Goal: Communication & Community: Participate in discussion

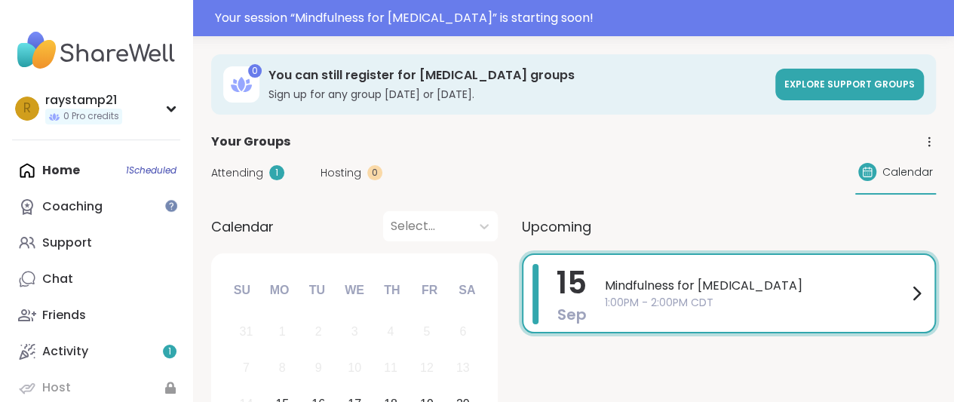
click at [254, 174] on span "Attending" at bounding box center [237, 173] width 52 height 16
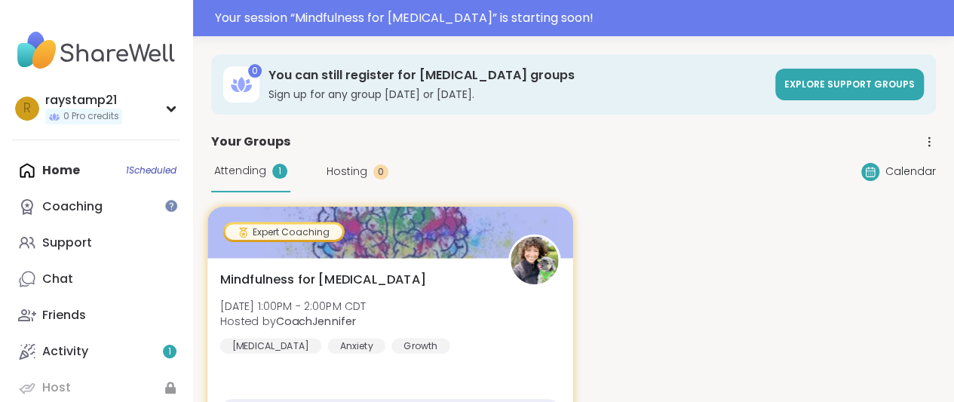
click at [481, 250] on div at bounding box center [389, 232] width 365 height 51
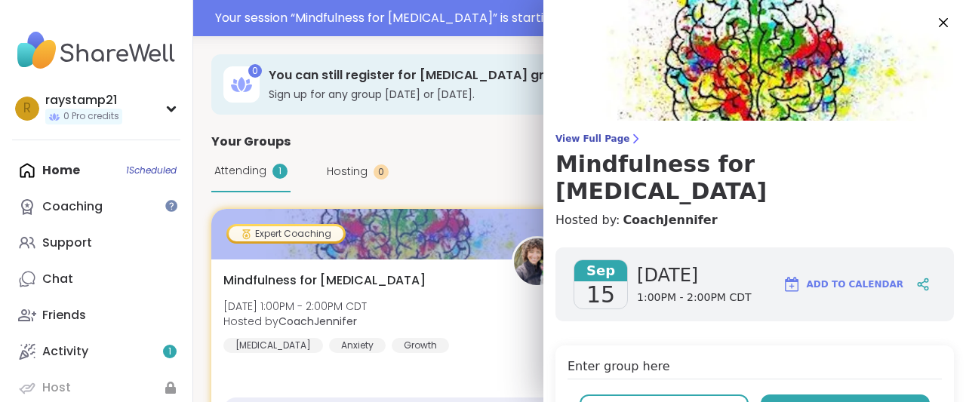
click at [800, 395] on button "Enter" at bounding box center [844, 411] width 169 height 32
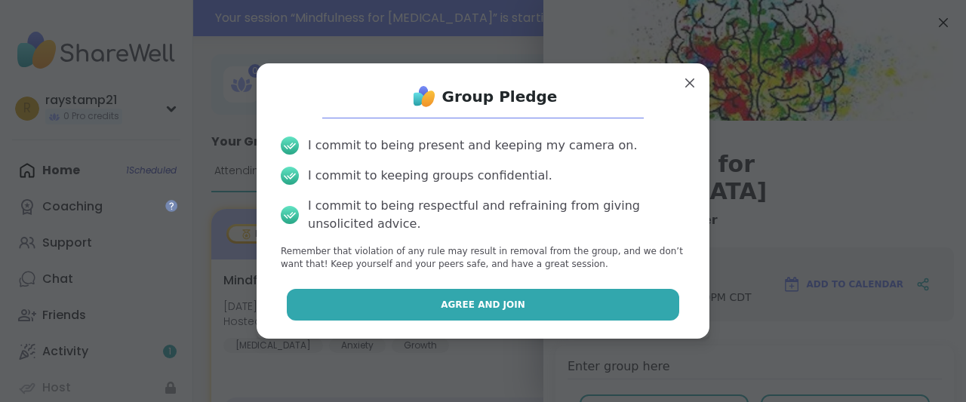
click at [579, 304] on button "Agree and Join" at bounding box center [483, 305] width 393 height 32
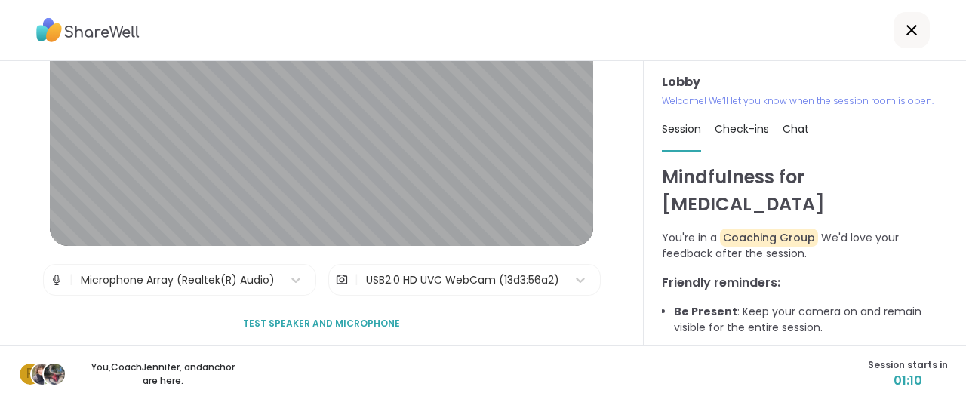
scroll to position [132, 0]
click at [469, 275] on div "USB2.0 HD UVC WebCam (13d3:56a2)" at bounding box center [462, 281] width 193 height 16
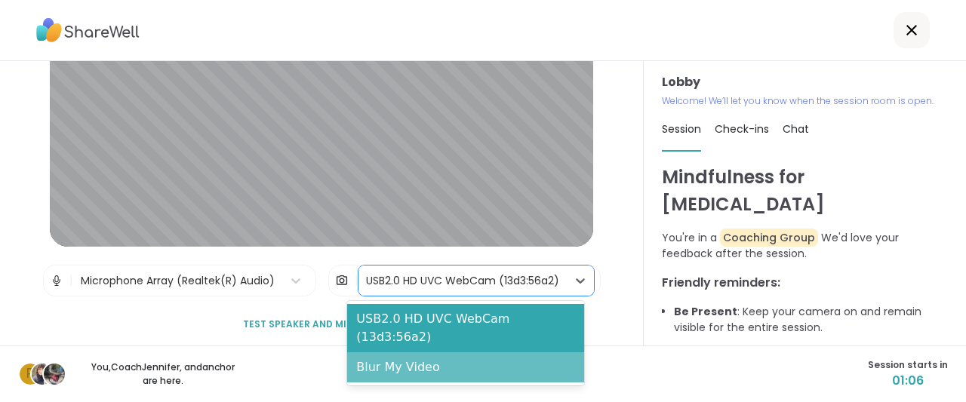
click at [437, 352] on div "Blur My Video" at bounding box center [465, 367] width 237 height 30
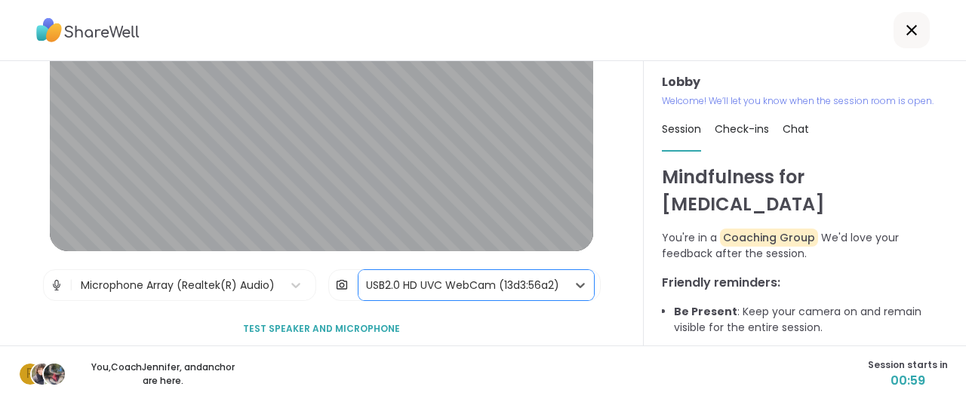
scroll to position [137, 0]
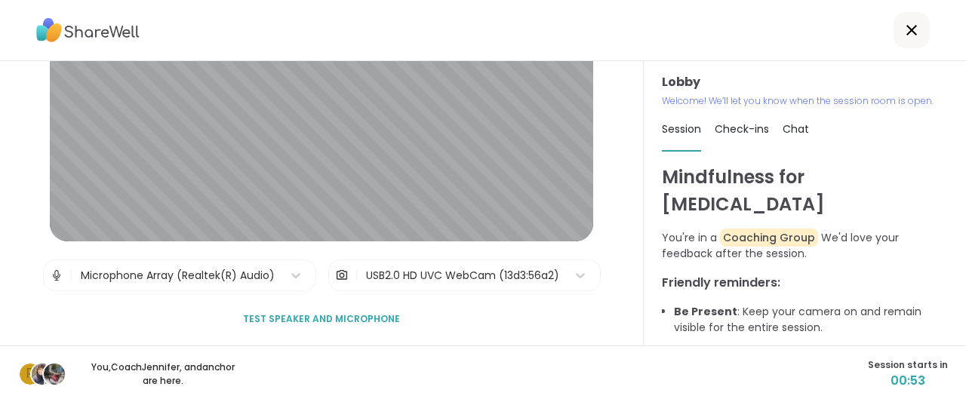
click at [734, 126] on span "Check-ins" at bounding box center [741, 128] width 54 height 15
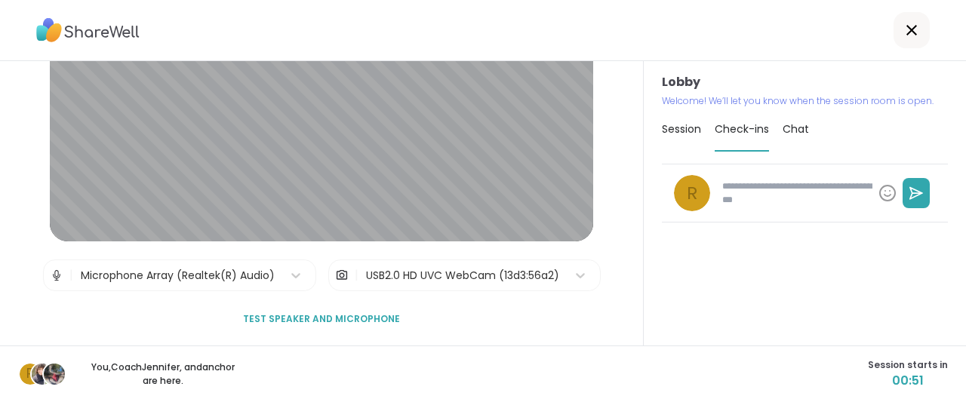
type textarea "*"
click at [662, 132] on span "Session" at bounding box center [681, 128] width 39 height 15
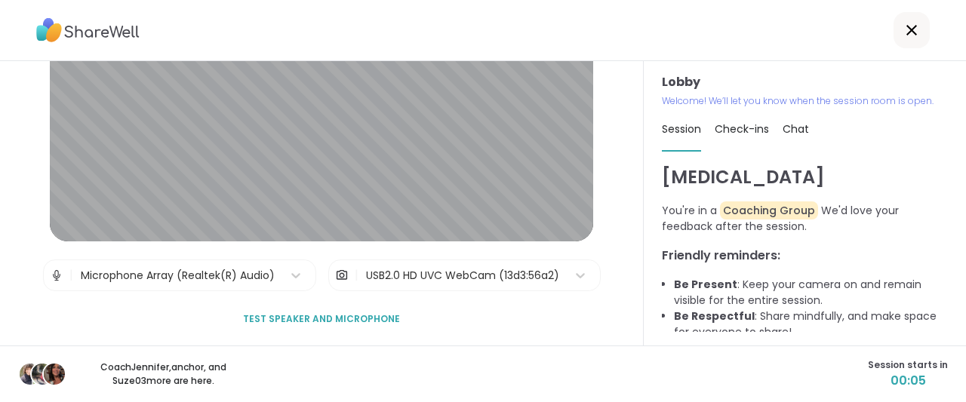
scroll to position [56, 0]
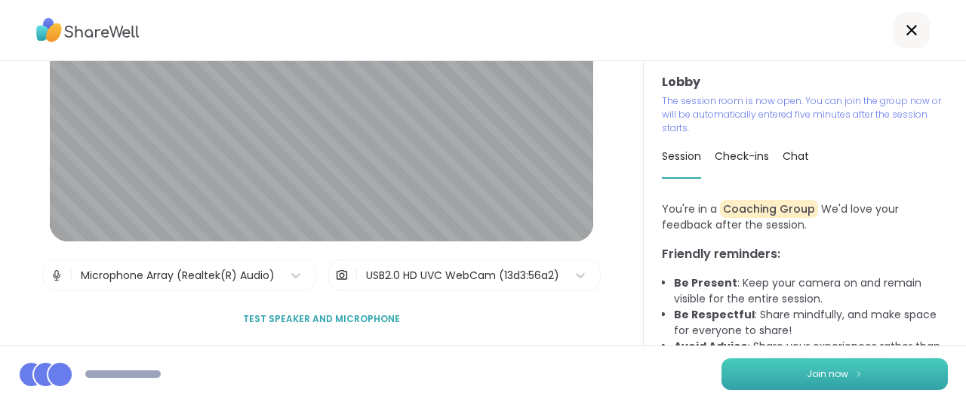
click at [833, 367] on span "Join now" at bounding box center [826, 374] width 41 height 14
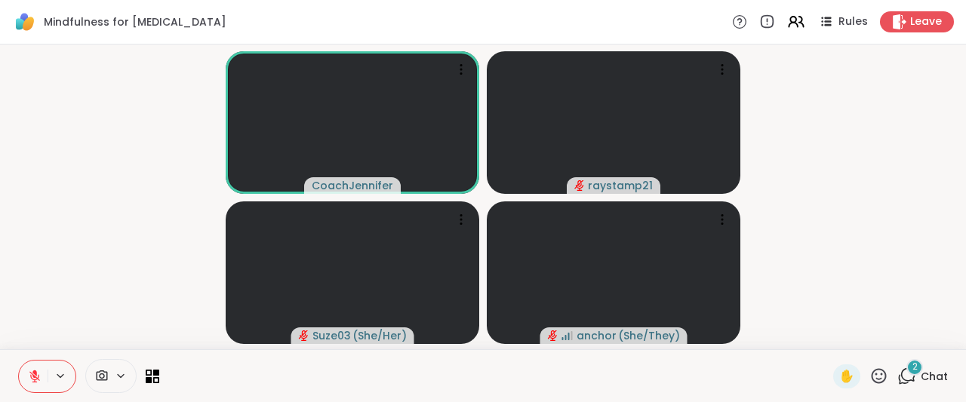
click at [898, 384] on icon at bounding box center [903, 380] width 10 height 10
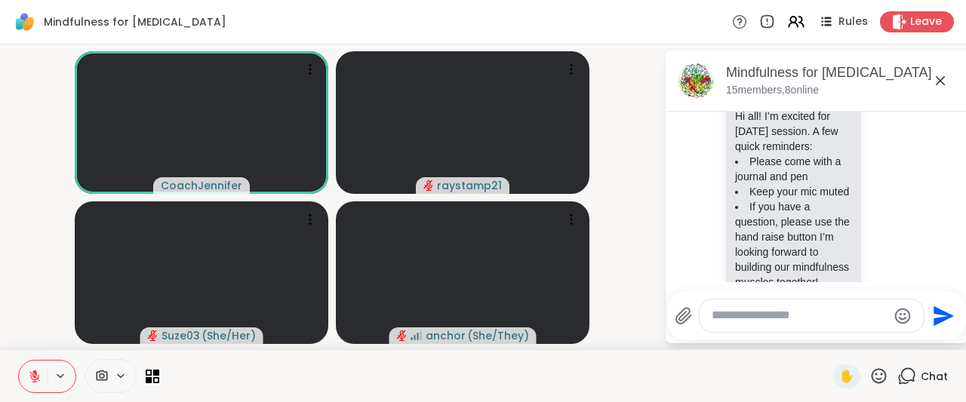
scroll to position [327, 0]
drag, startPoint x: 959, startPoint y: 198, endPoint x: 948, endPoint y: 279, distance: 82.1
click at [948, 279] on html "Mindfulness for [MEDICAL_DATA] Rules Leave CoachJennifer raystamp21 Unstable co…" at bounding box center [483, 201] width 966 height 402
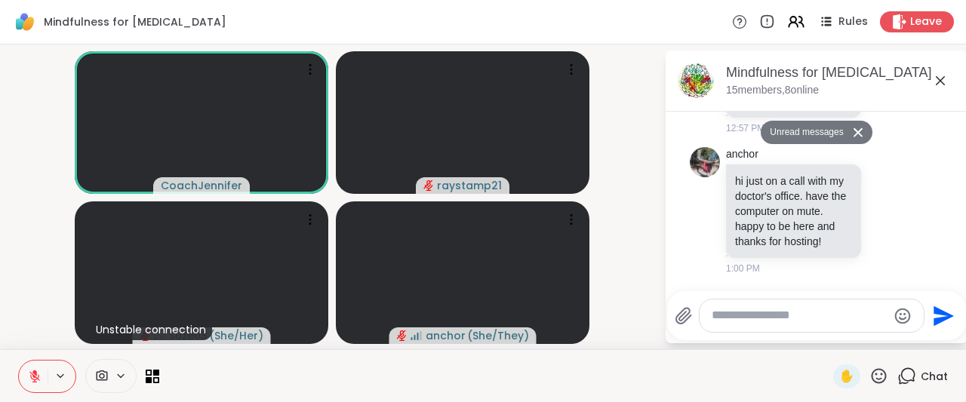
scroll to position [567, 0]
click at [763, 315] on textarea "Type your message" at bounding box center [799, 316] width 176 height 16
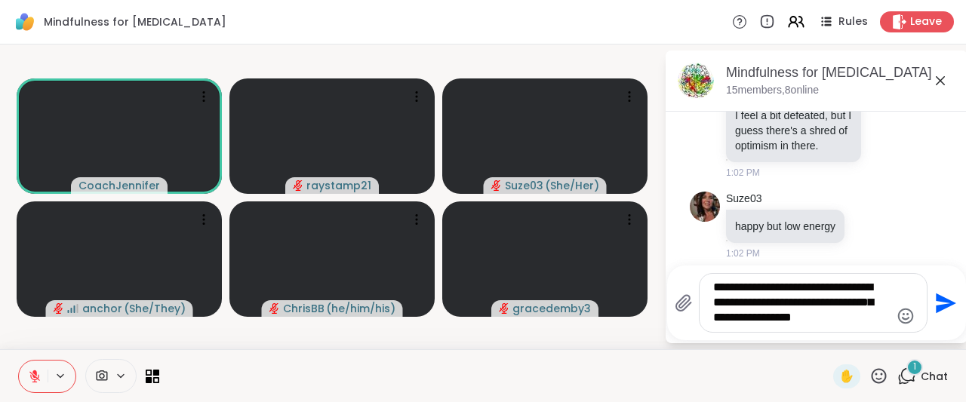
scroll to position [776, 0]
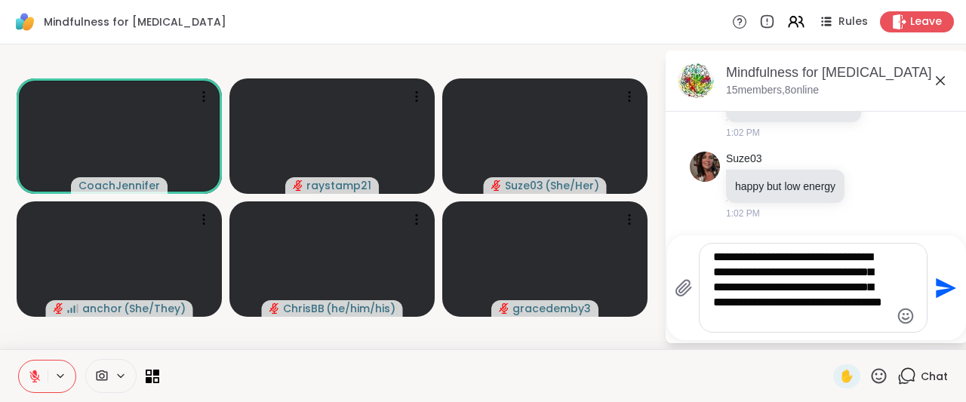
click at [741, 320] on textarea "**********" at bounding box center [801, 288] width 177 height 76
type textarea "**********"
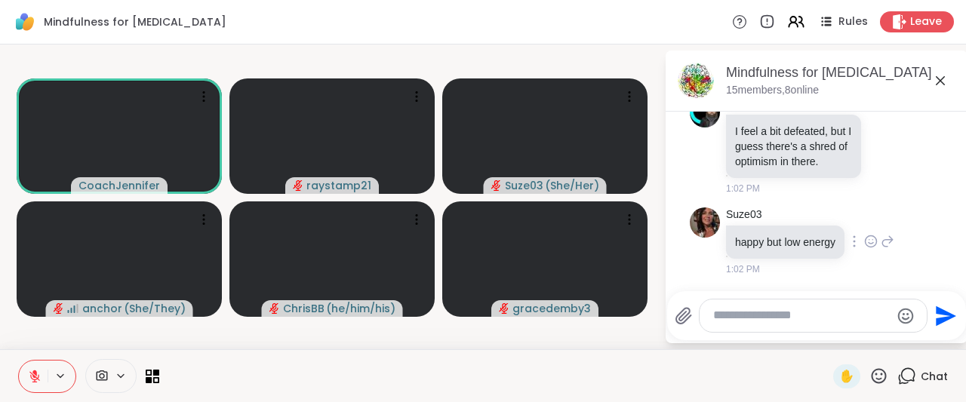
scroll to position [937, 0]
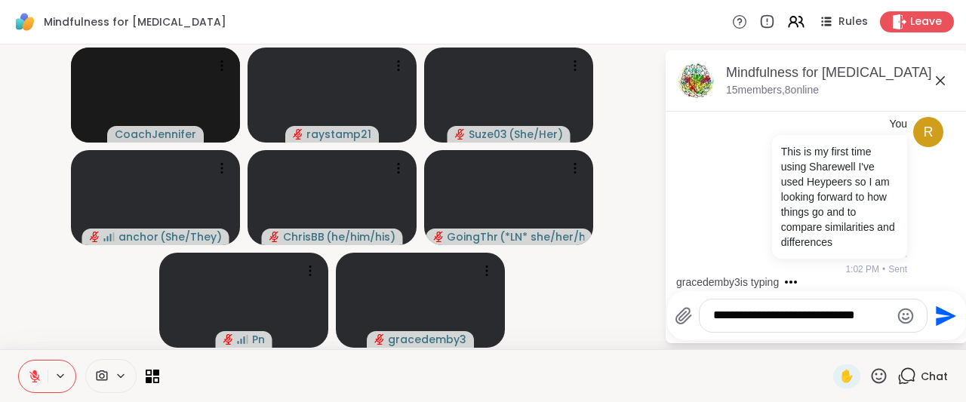
type textarea "**********"
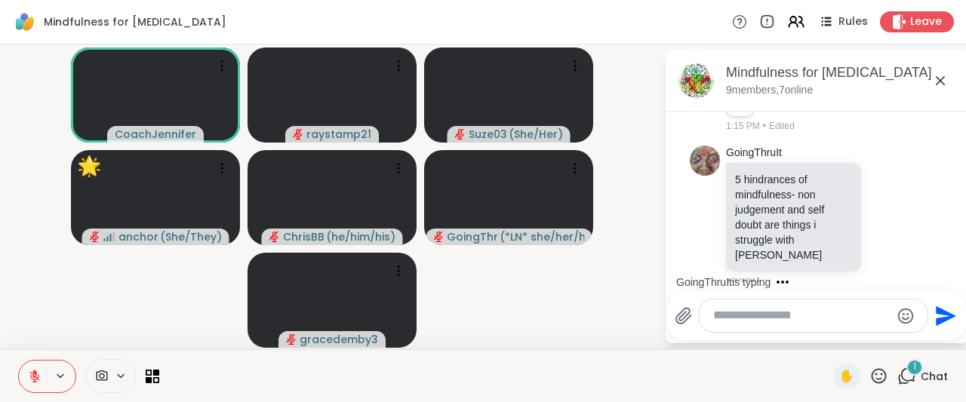
scroll to position [1850, 0]
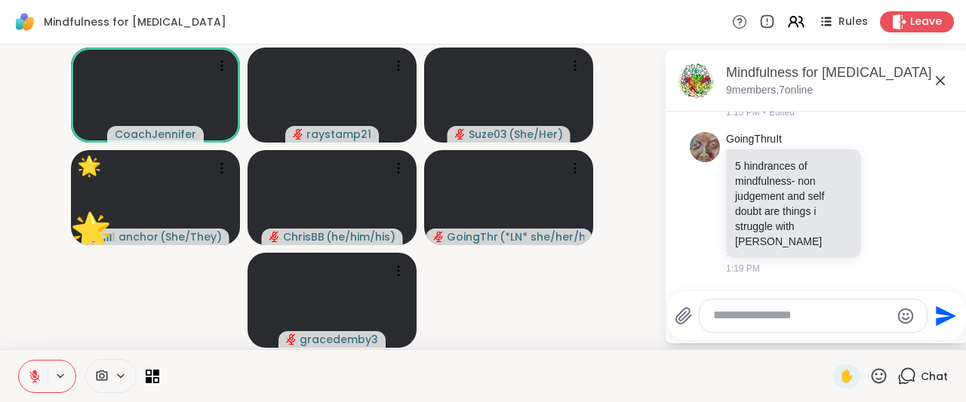
click at [747, 312] on textarea "Type your message" at bounding box center [801, 316] width 177 height 16
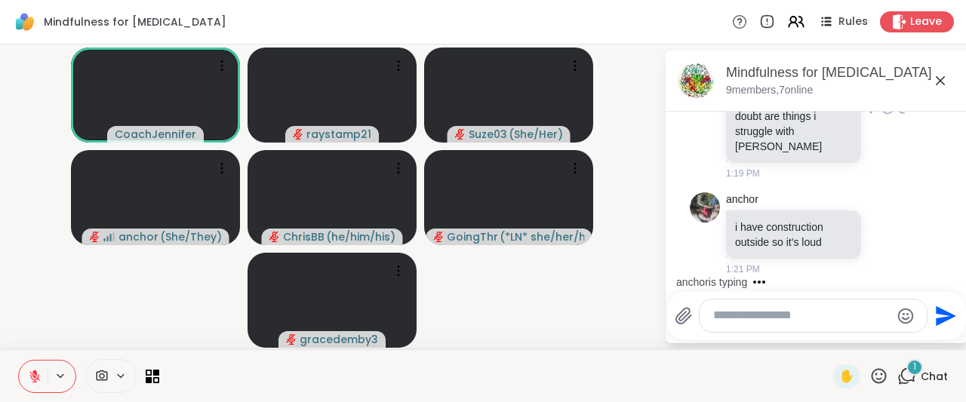
scroll to position [1945, 0]
type textarea "***"
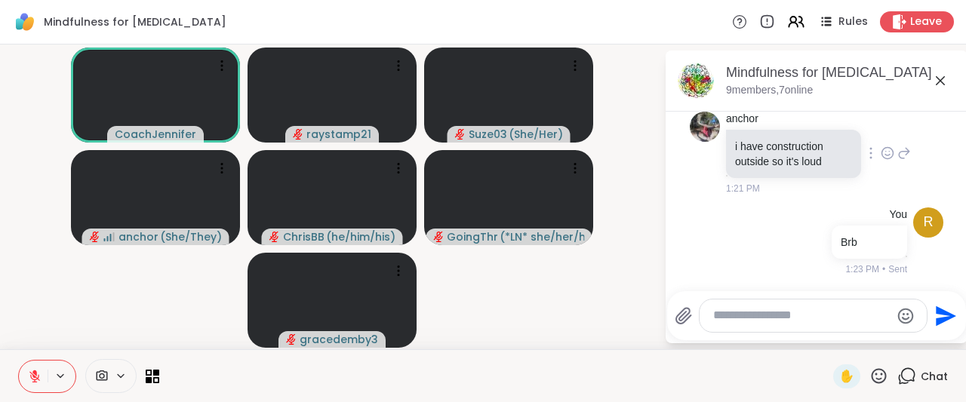
scroll to position [2025, 0]
click at [107, 373] on span at bounding box center [100, 376] width 29 height 14
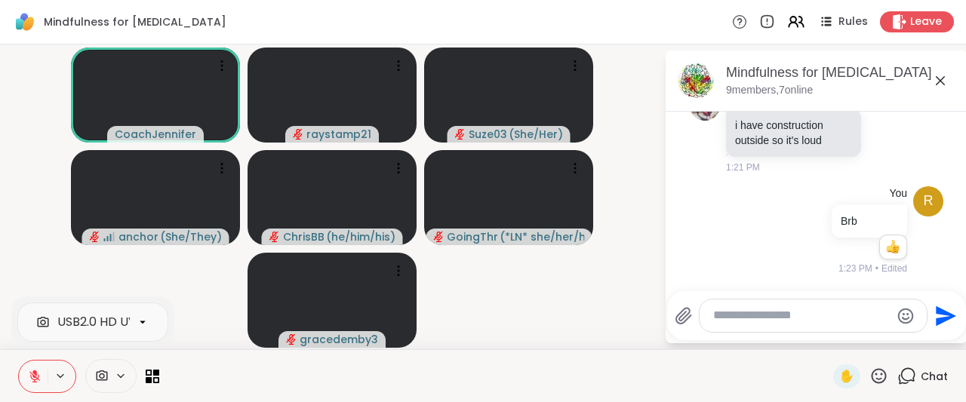
scroll to position [2046, 0]
click at [122, 373] on icon at bounding box center [121, 376] width 12 height 13
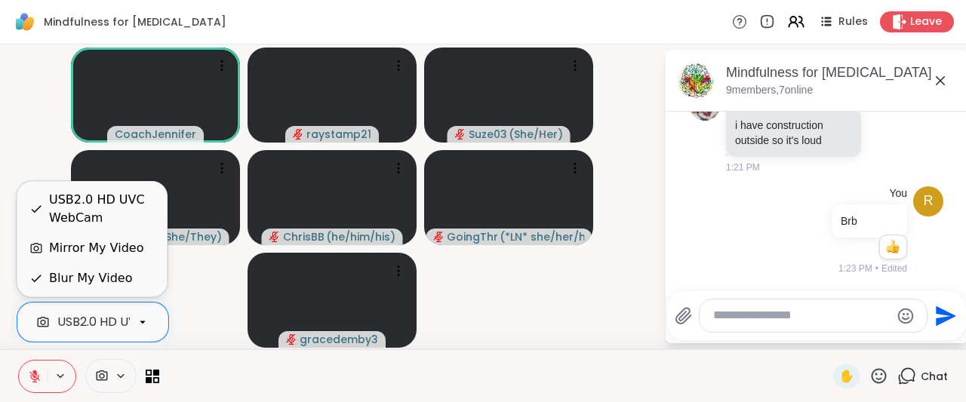
click at [121, 319] on div "USB2.0 HD UVC WebCam" at bounding box center [131, 322] width 148 height 18
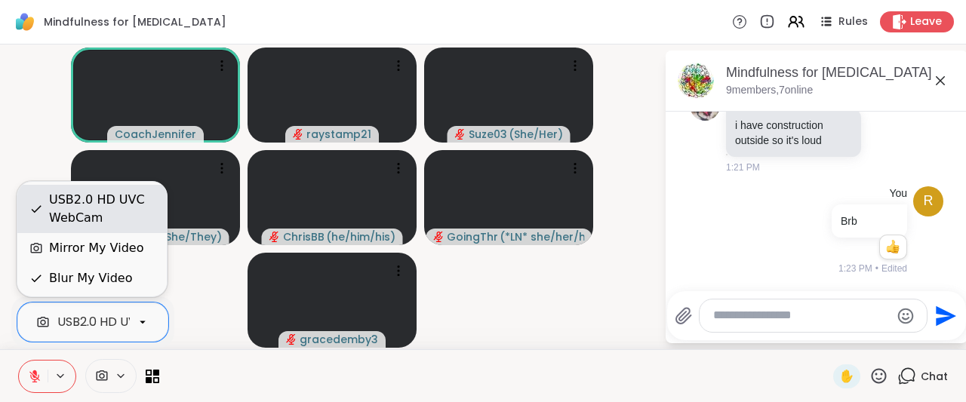
click at [74, 200] on div "USB2.0 HD UVC WebCam" at bounding box center [102, 209] width 106 height 36
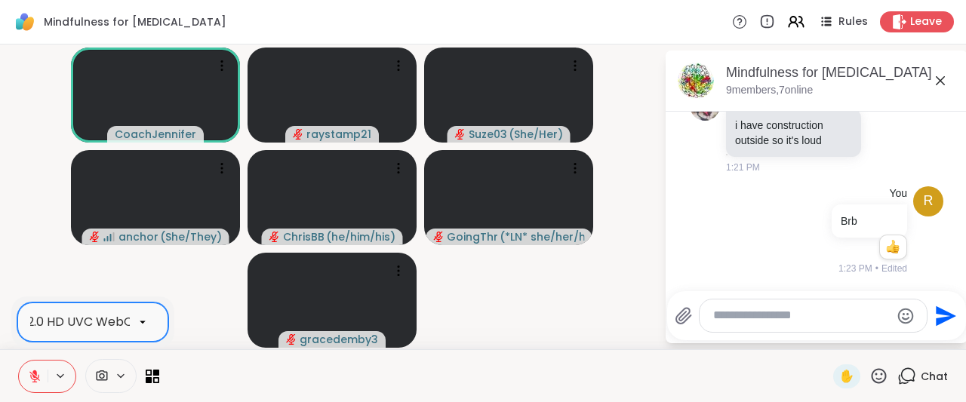
click at [75, 311] on div "USB2.0 HD UVC WebCam" at bounding box center [92, 321] width 151 height 39
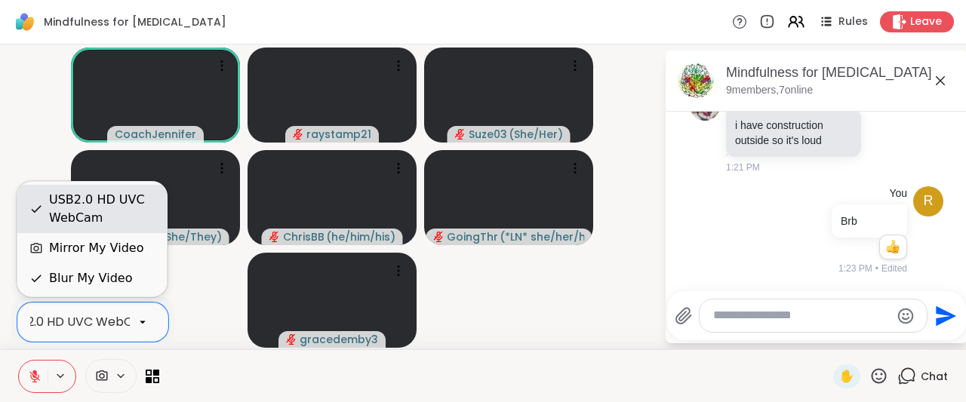
click at [68, 213] on div "USB2.0 HD UVC WebCam" at bounding box center [102, 209] width 106 height 36
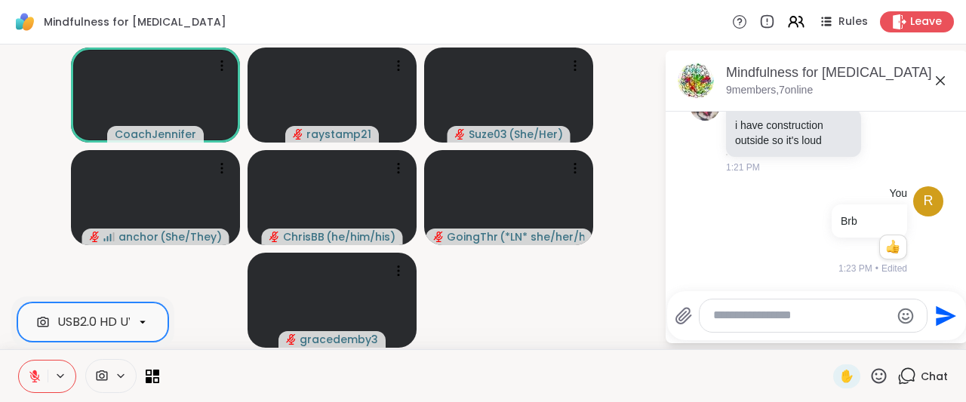
click at [64, 321] on div "USB2.0 HD UVC WebCam" at bounding box center [131, 322] width 148 height 18
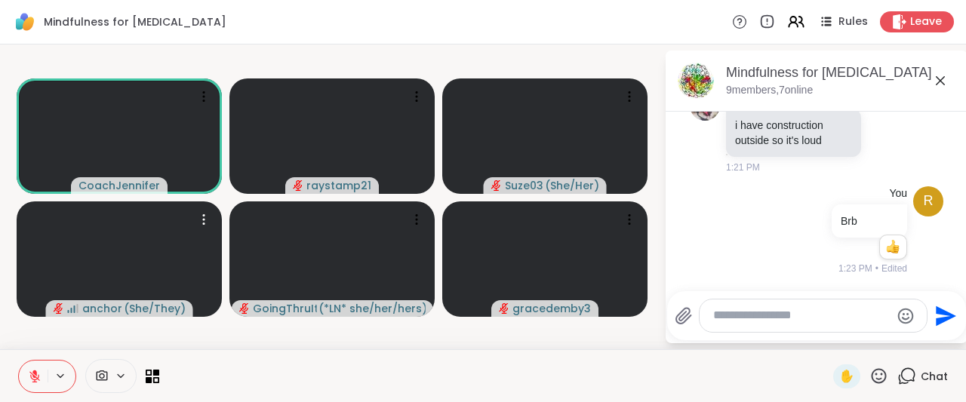
drag, startPoint x: 52, startPoint y: 279, endPoint x: 213, endPoint y: 355, distance: 177.8
click at [213, 355] on div "✋ Chat" at bounding box center [483, 375] width 966 height 53
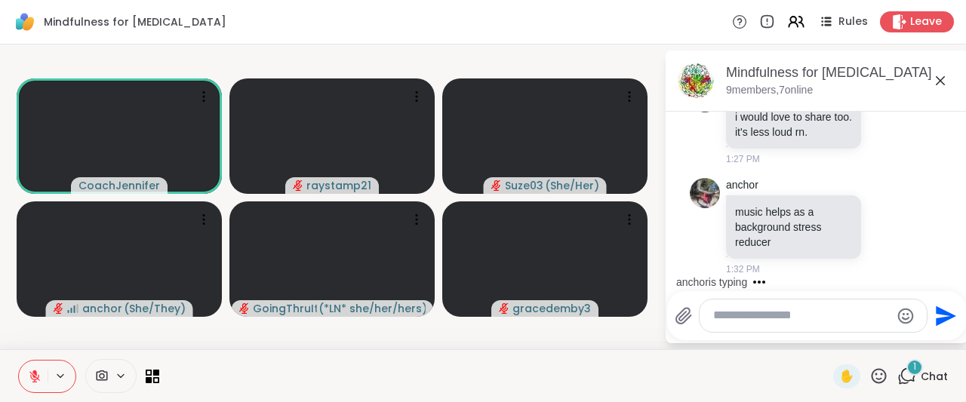
scroll to position [2251, 0]
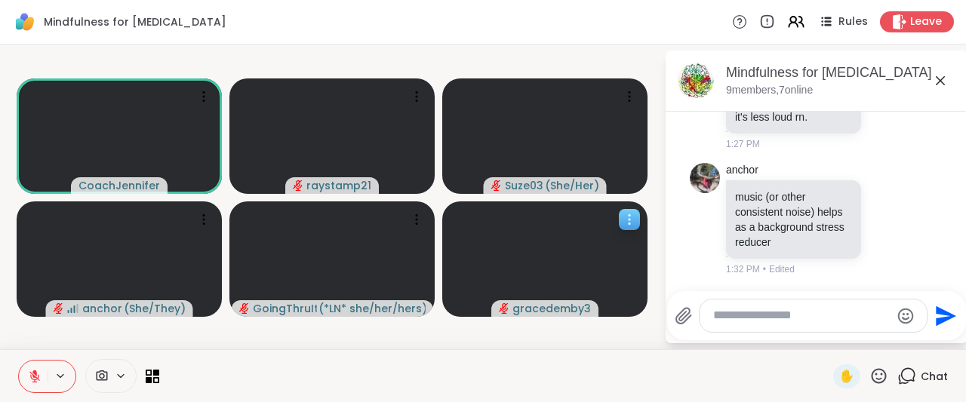
click at [625, 213] on icon at bounding box center [629, 219] width 15 height 15
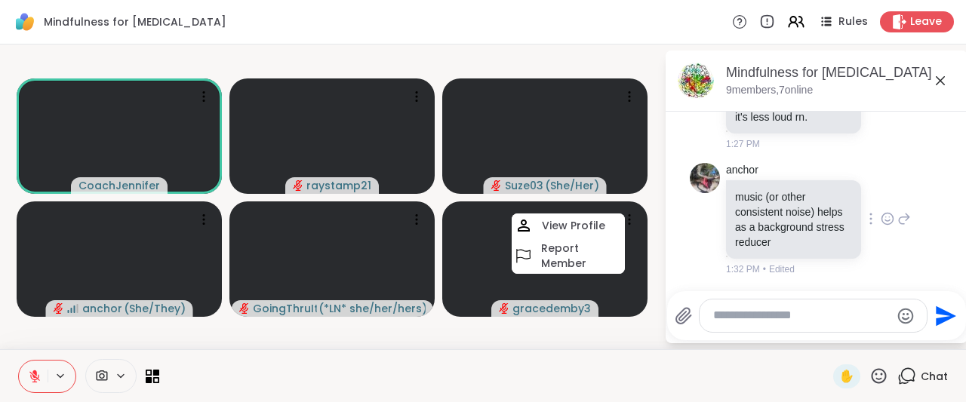
click at [907, 188] on div "anchor music (or other consistent noise) helps as a background stress reducer 1…" at bounding box center [815, 220] width 253 height 126
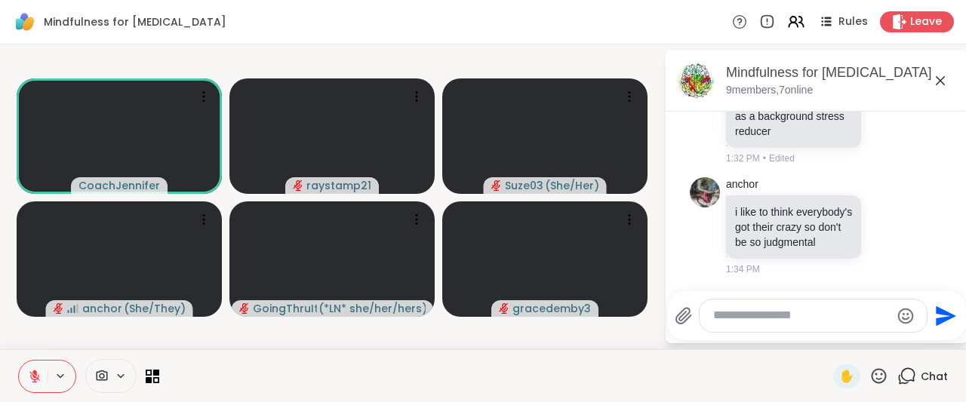
scroll to position [2316, 0]
click at [950, 284] on div "[DATE] 1:01 PM r You Hi is it too late to join this is my first time using Shar…" at bounding box center [816, 202] width 302 height 180
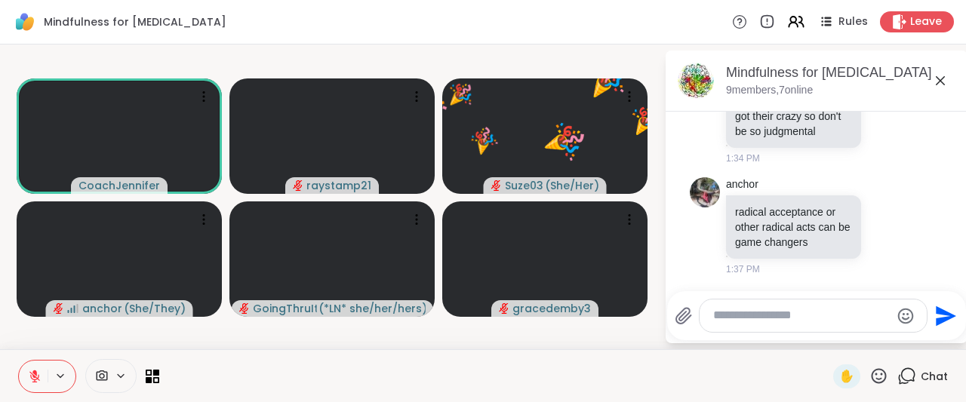
click at [897, 317] on icon "Emoji picker" at bounding box center [905, 316] width 16 height 16
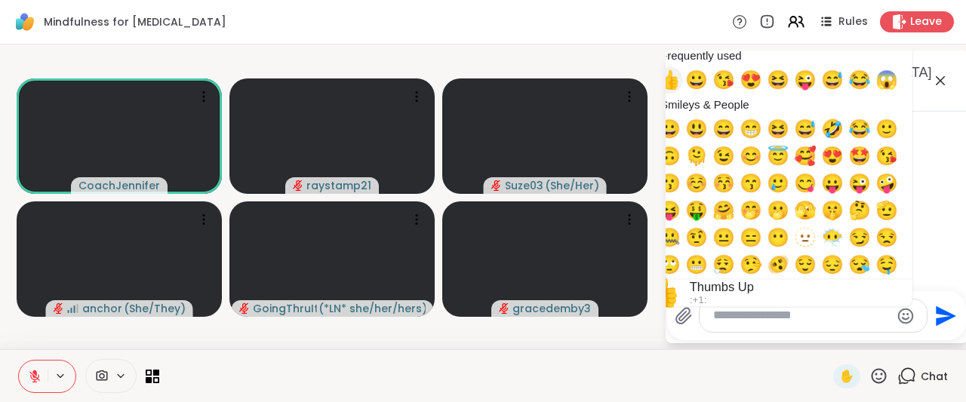
click at [668, 88] on span "👍" at bounding box center [669, 79] width 23 height 21
type textarea "**"
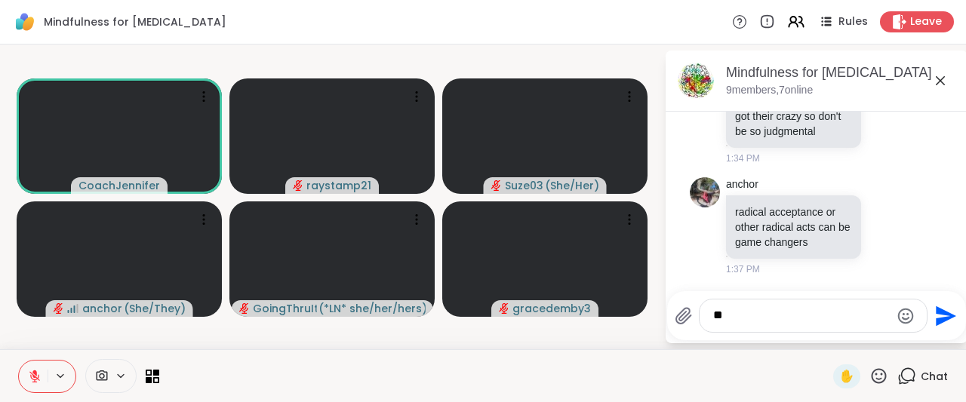
click at [940, 319] on icon "Send" at bounding box center [945, 316] width 20 height 20
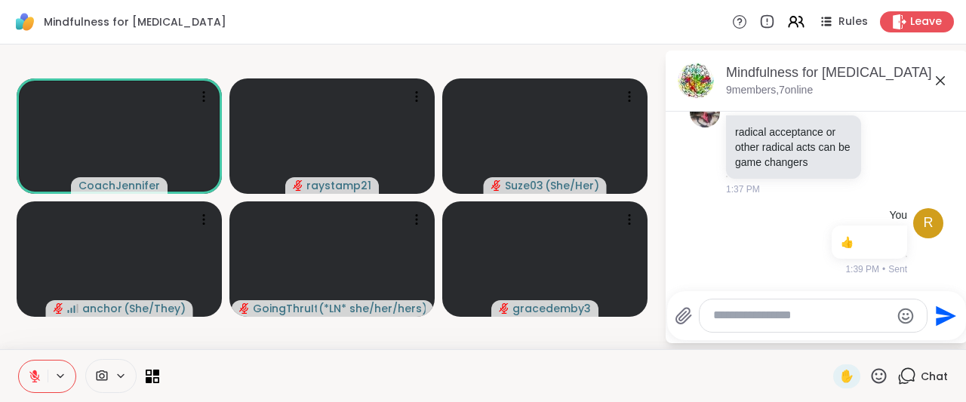
scroll to position [2596, 0]
click at [753, 327] on div at bounding box center [812, 315] width 227 height 32
click at [754, 324] on textarea "Type your message" at bounding box center [801, 316] width 177 height 16
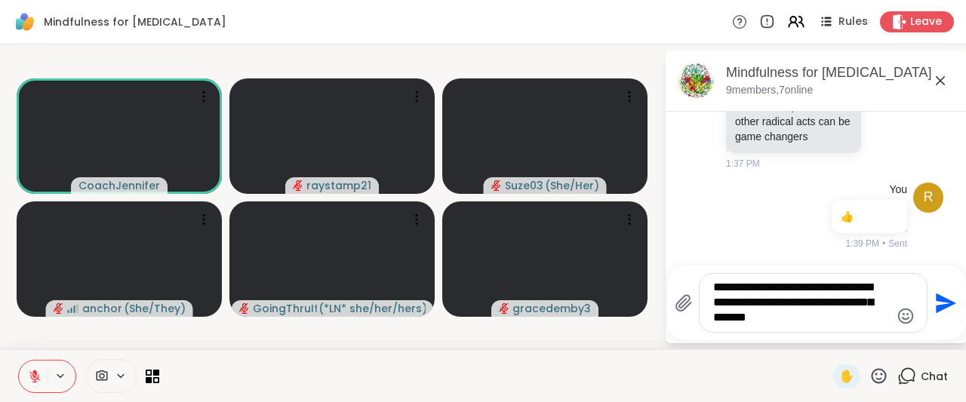
type textarea "**********"
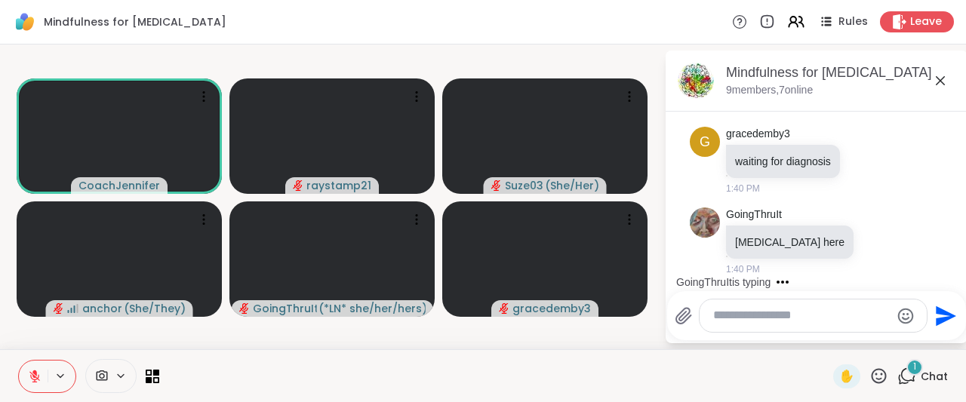
scroll to position [2977, 0]
type textarea "****"
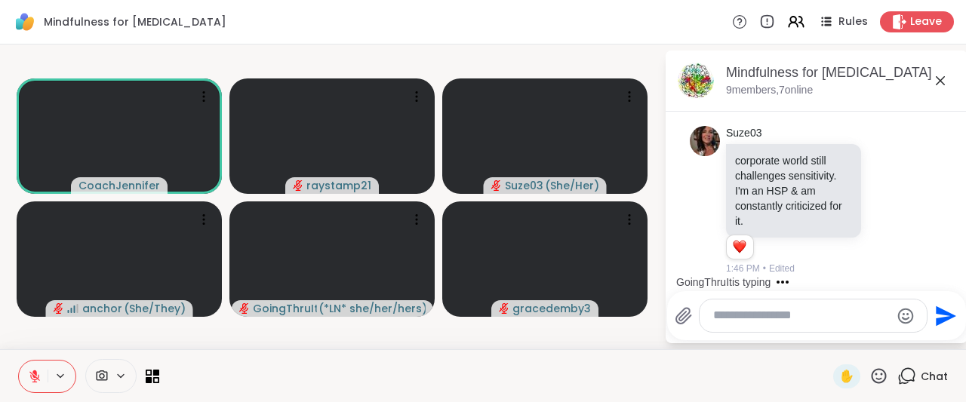
scroll to position [3738, 0]
click at [811, 319] on textarea "Type your message" at bounding box center [801, 316] width 177 height 16
type textarea "******"
click at [502, 8] on div "Mindfulness for [MEDICAL_DATA] Rules Leave" at bounding box center [483, 22] width 966 height 45
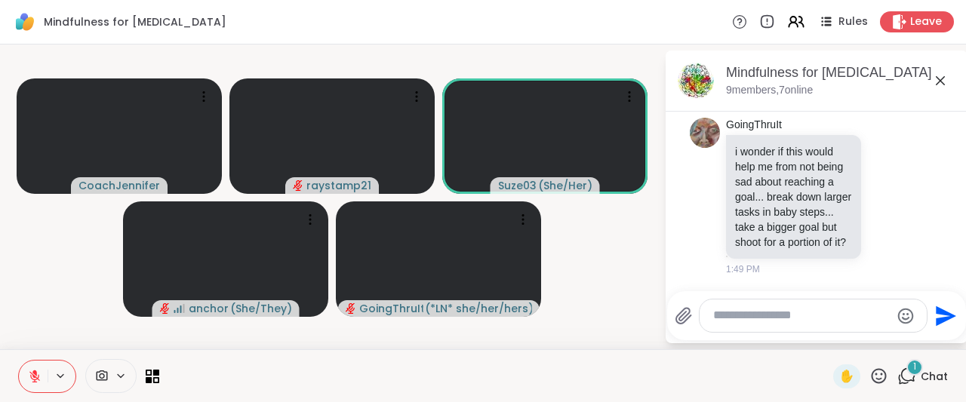
scroll to position [4455, 0]
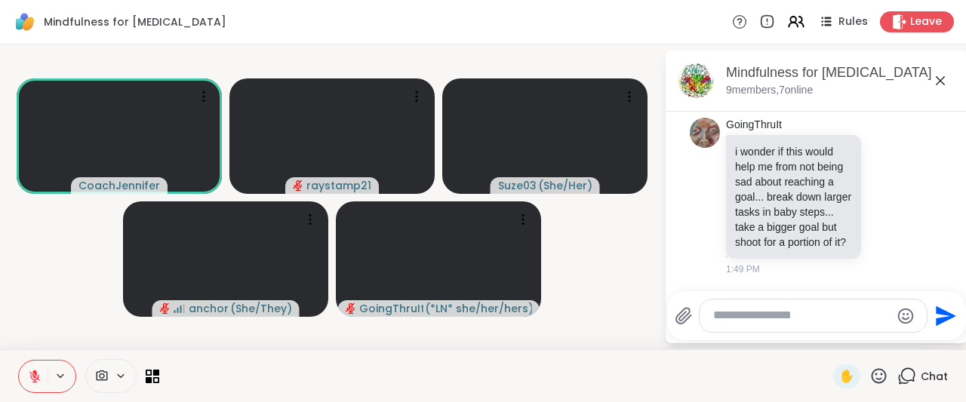
click at [62, 375] on icon at bounding box center [60, 376] width 12 height 13
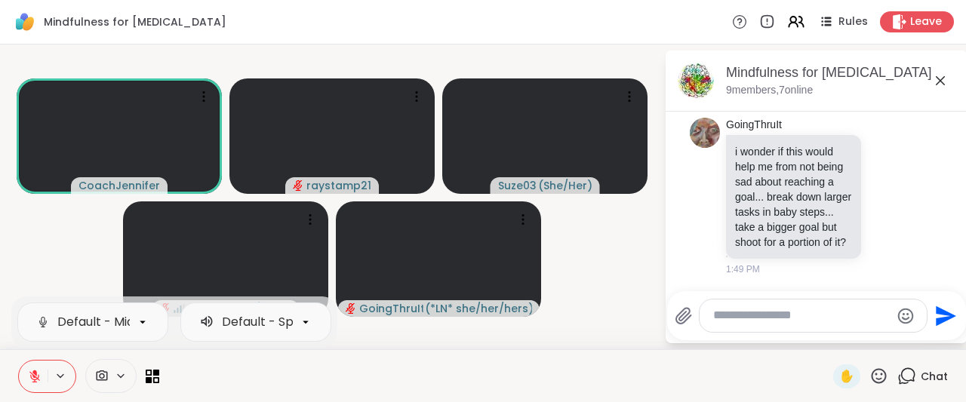
click at [62, 375] on icon at bounding box center [60, 376] width 12 height 13
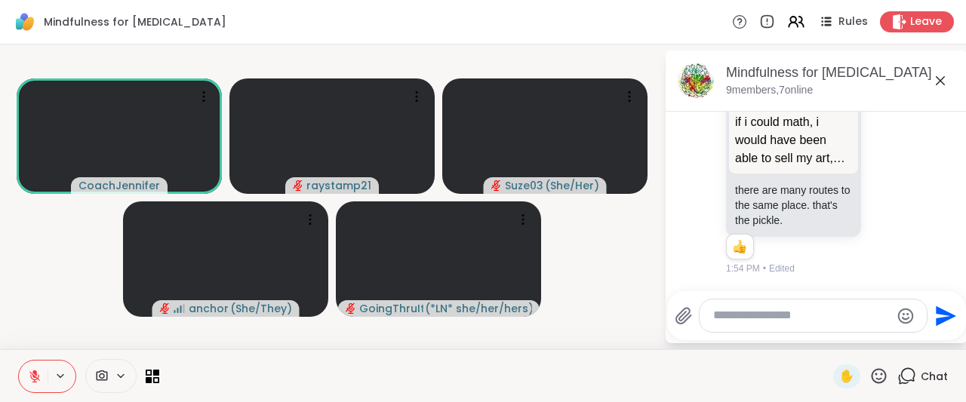
scroll to position [5013, 0]
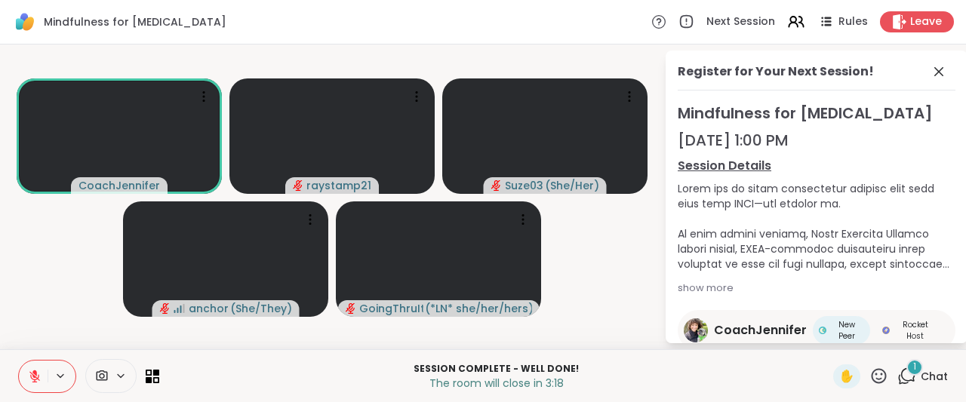
click at [920, 367] on div "1 Chat" at bounding box center [922, 376] width 51 height 24
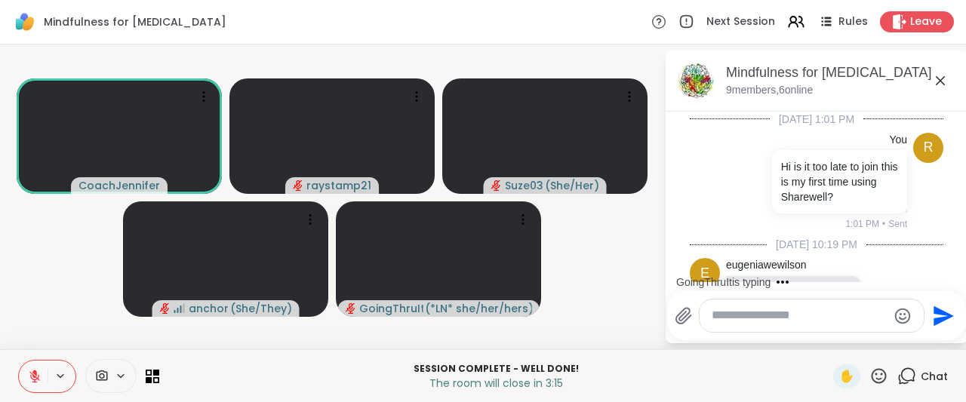
scroll to position [5159, 0]
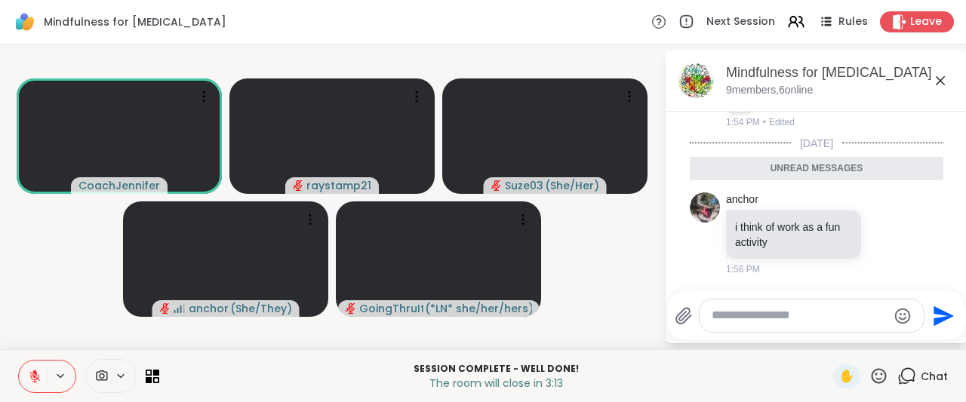
click at [920, 367] on div "Chat" at bounding box center [922, 376] width 51 height 24
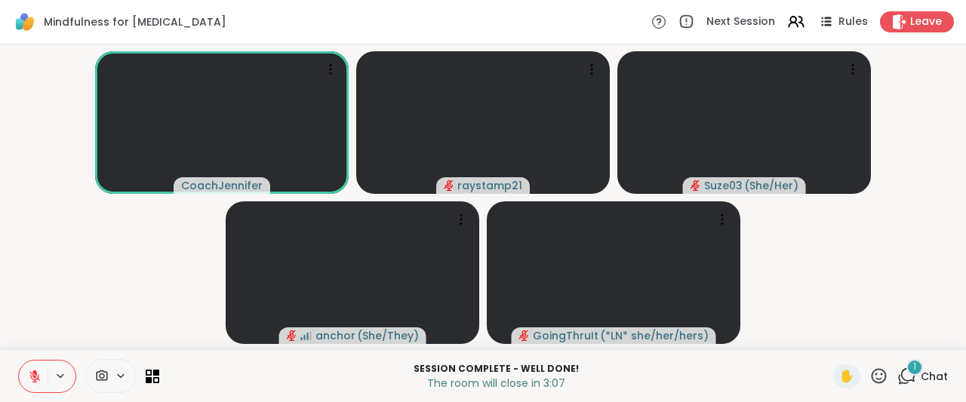
click at [906, 375] on div "1" at bounding box center [914, 367] width 17 height 17
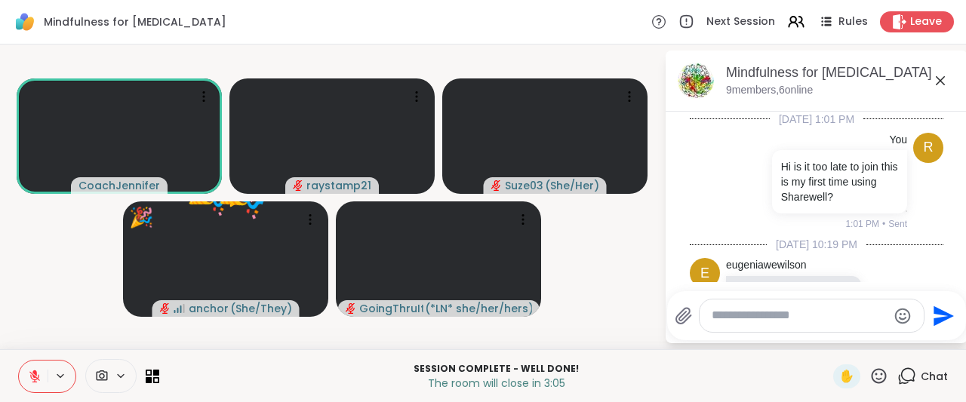
scroll to position [5269, 0]
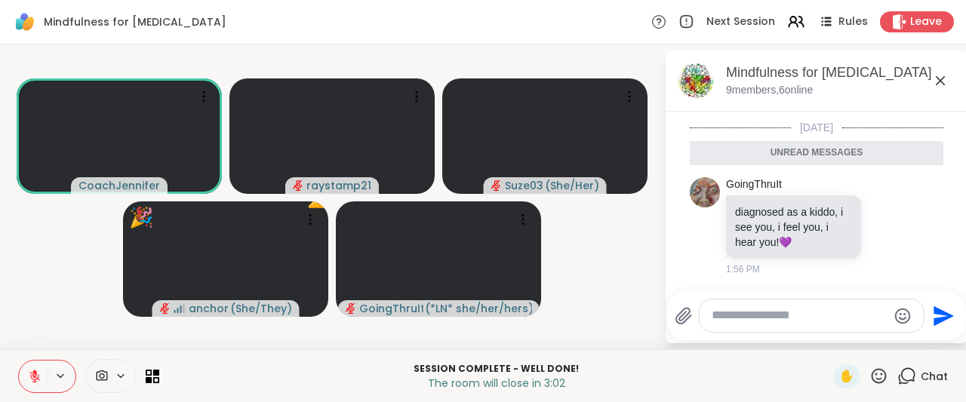
click at [902, 375] on icon at bounding box center [906, 376] width 19 height 19
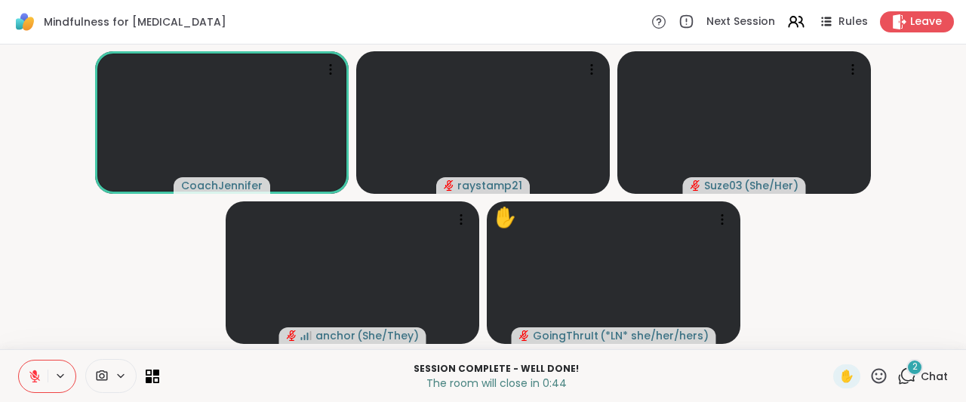
click at [912, 368] on span "2" at bounding box center [914, 367] width 5 height 13
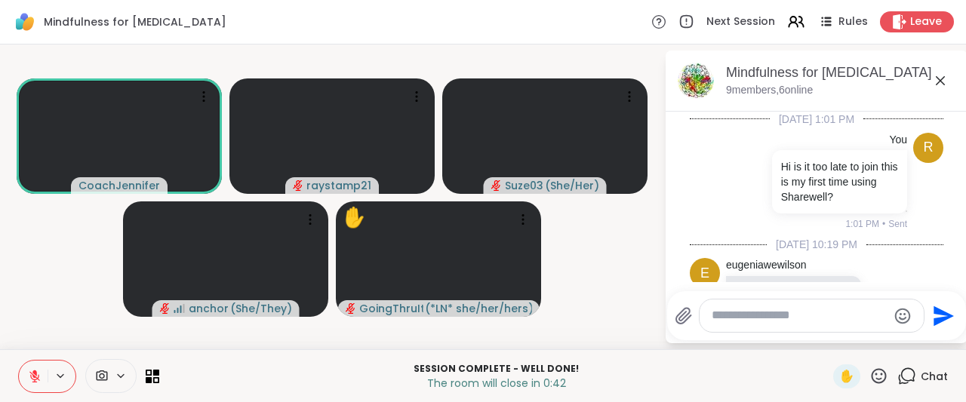
scroll to position [5489, 0]
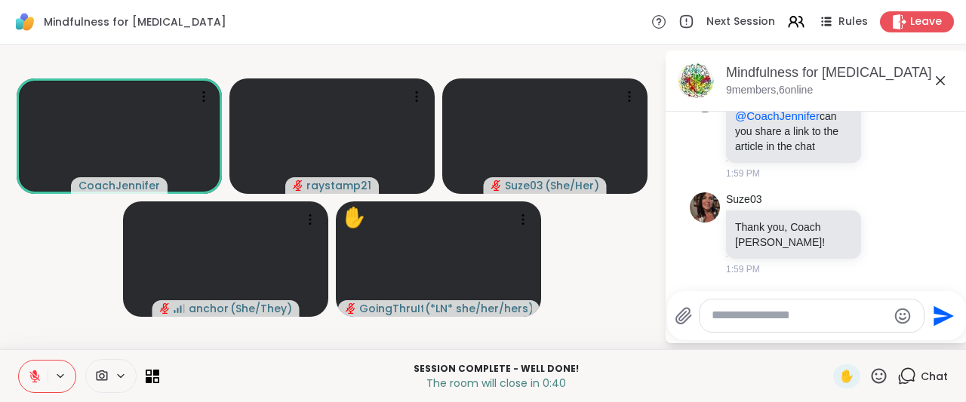
click at [816, 314] on textarea "Type your message" at bounding box center [799, 316] width 176 height 16
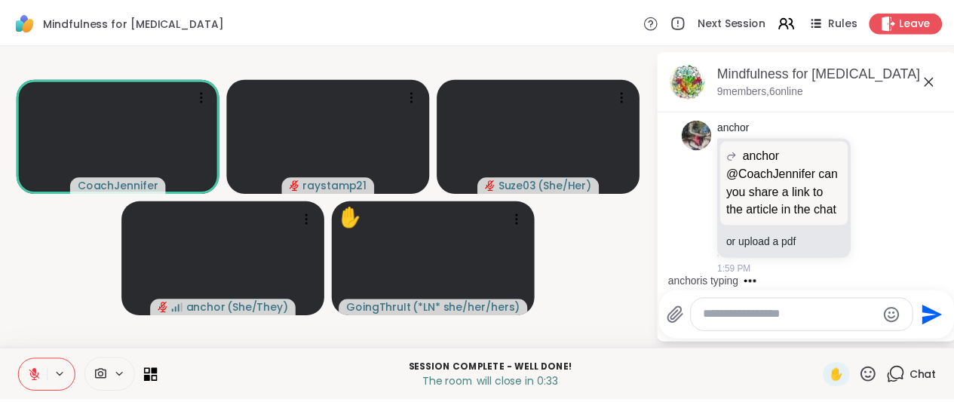
scroll to position [5620, 0]
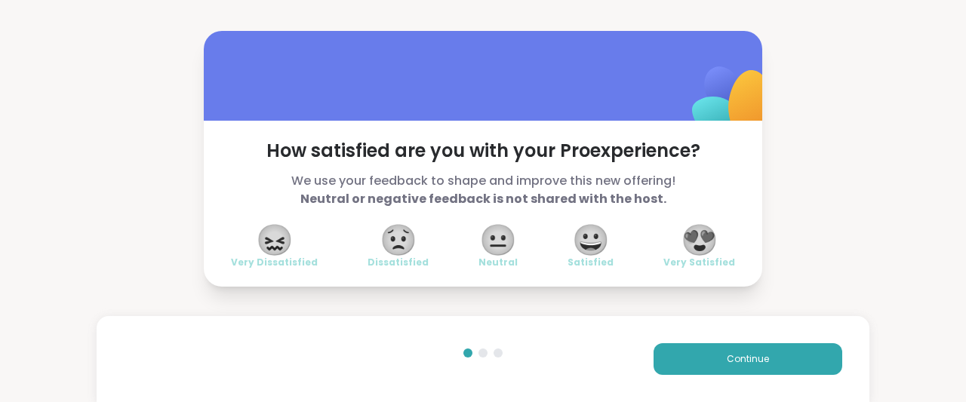
click at [718, 238] on div "😍 Very Satisfied" at bounding box center [699, 247] width 72 height 42
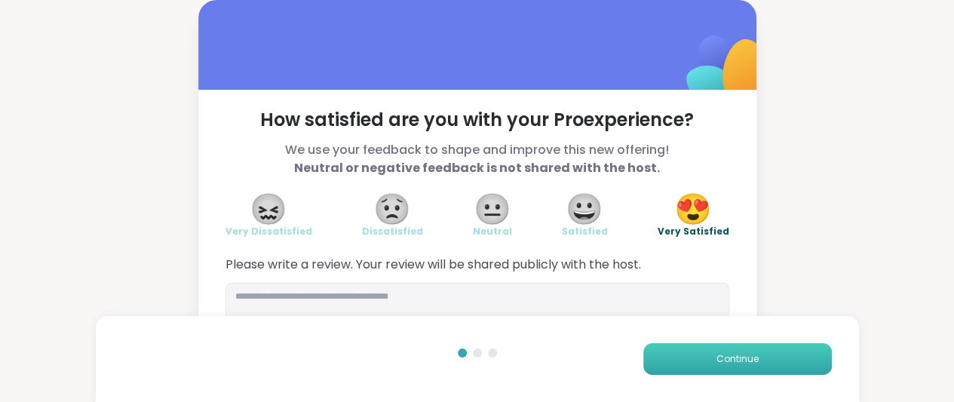
click at [712, 352] on button "Continue" at bounding box center [737, 359] width 189 height 32
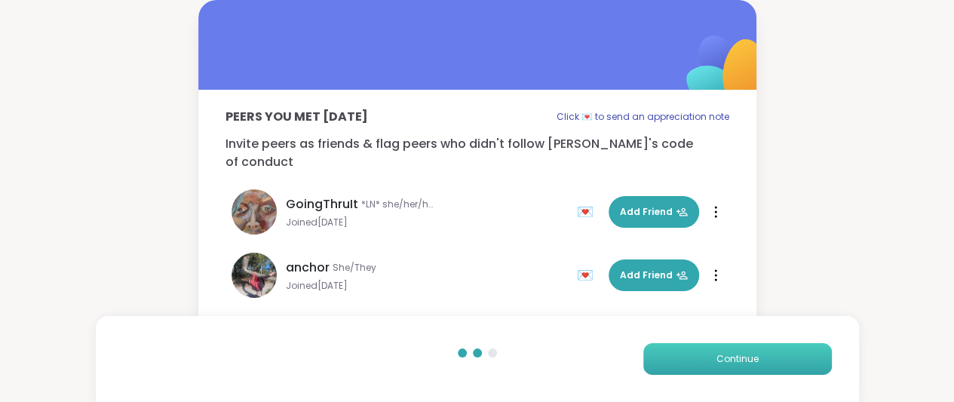
click at [756, 348] on button "Continue" at bounding box center [737, 359] width 189 height 32
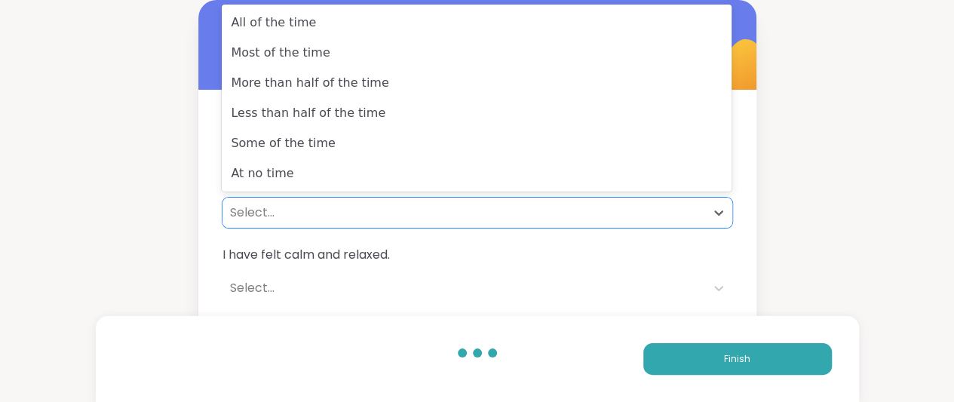
click at [252, 213] on div "Select..." at bounding box center [464, 213] width 468 height 18
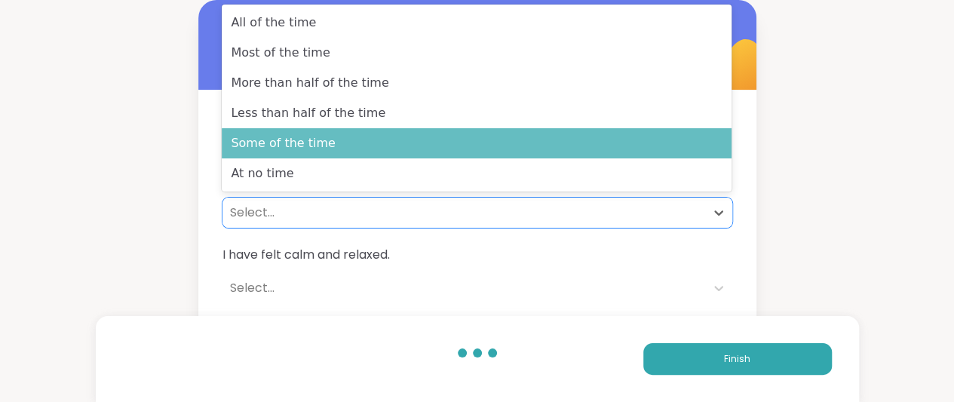
click at [269, 141] on div "Some of the time" at bounding box center [477, 143] width 510 height 30
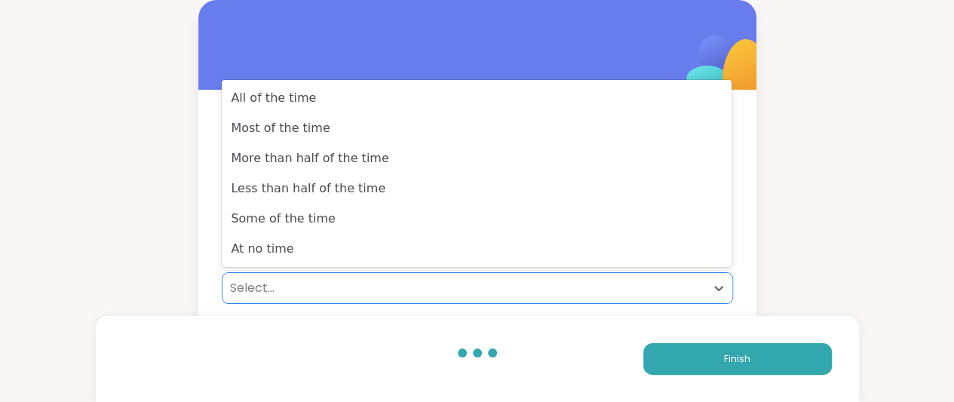
click at [257, 292] on div "Select..." at bounding box center [464, 288] width 468 height 18
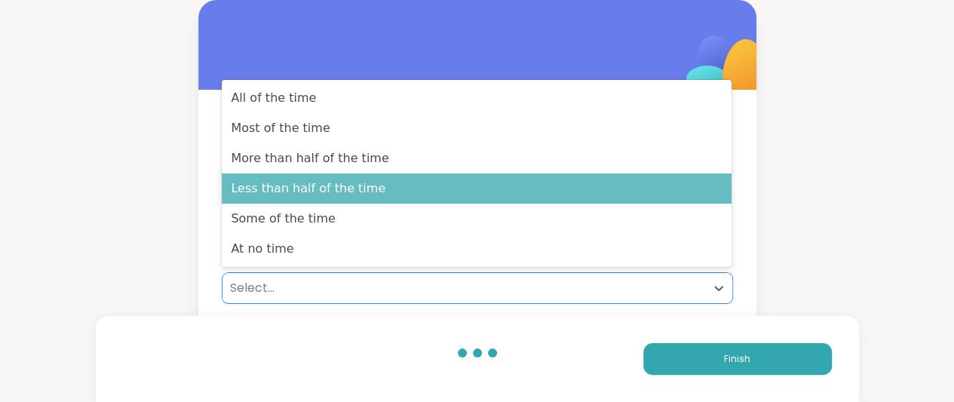
click at [258, 191] on div "Less than half of the time" at bounding box center [477, 188] width 510 height 30
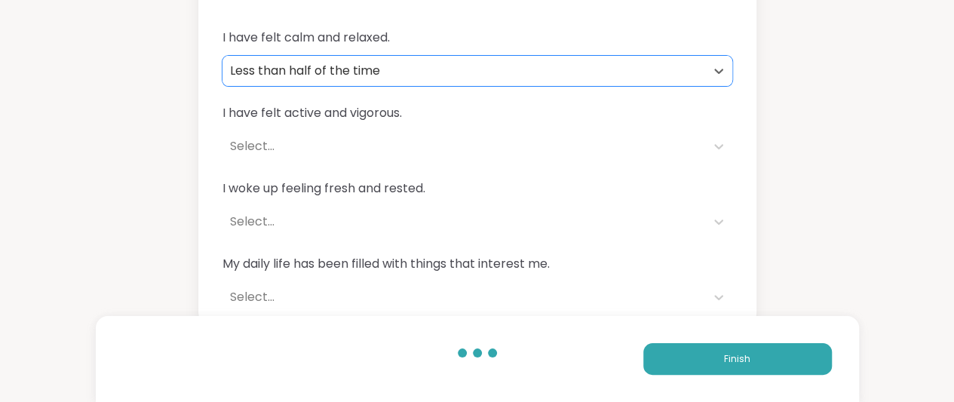
scroll to position [229, 0]
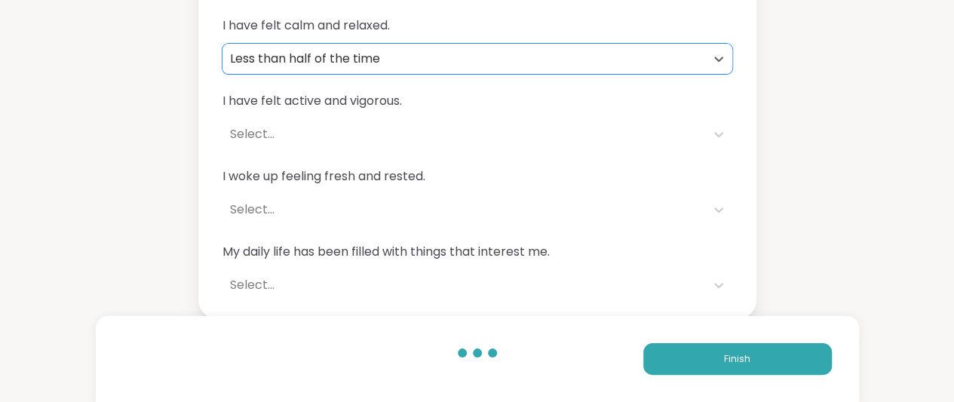
click at [575, 113] on div "I have felt active and vigorous. Select..." at bounding box center [478, 120] width 510 height 57
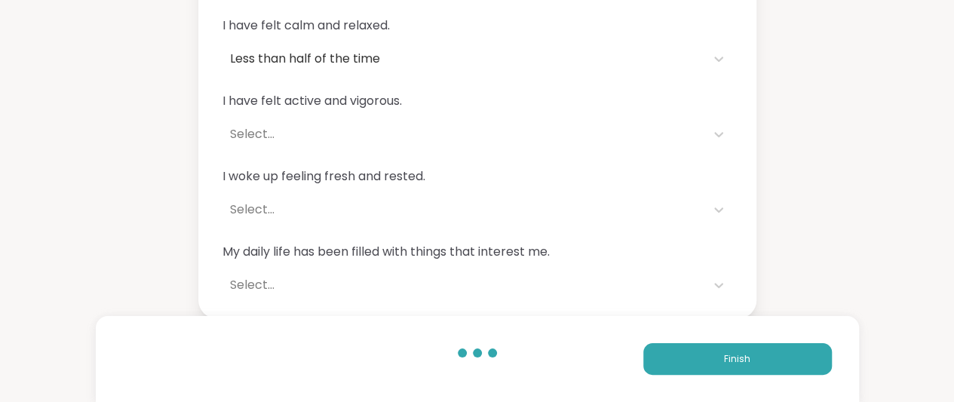
click at [501, 124] on div "Select..." at bounding box center [464, 134] width 483 height 30
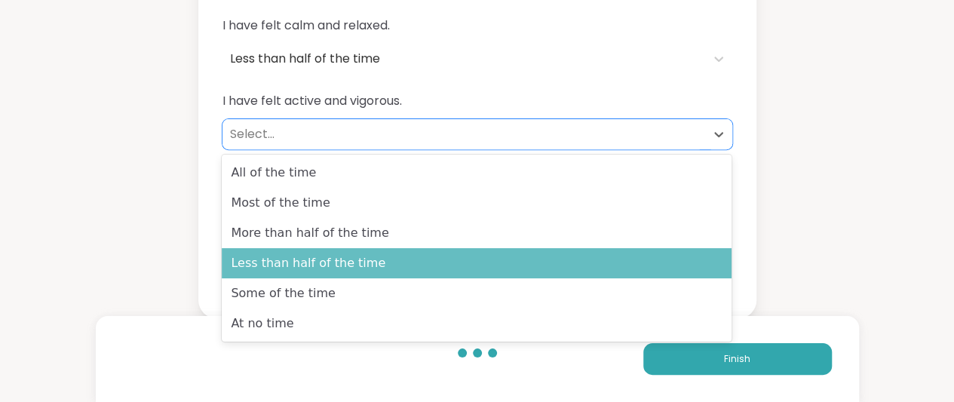
click at [401, 268] on div "Less than half of the time" at bounding box center [477, 263] width 510 height 30
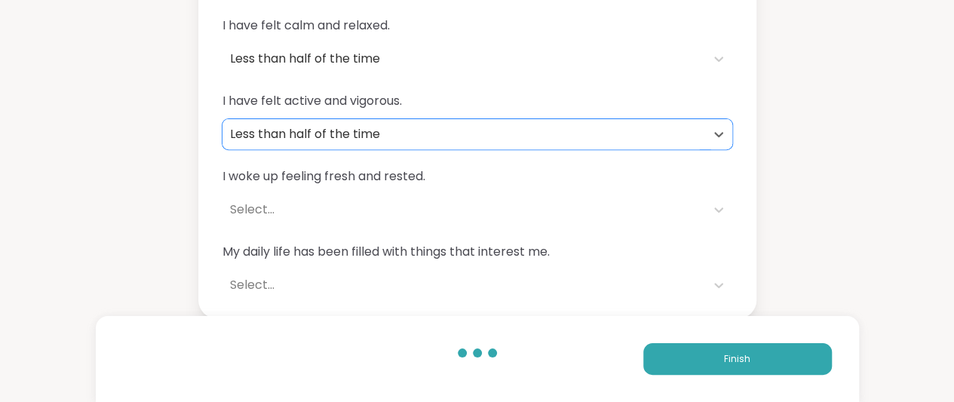
click at [395, 198] on div "Select..." at bounding box center [464, 210] width 483 height 30
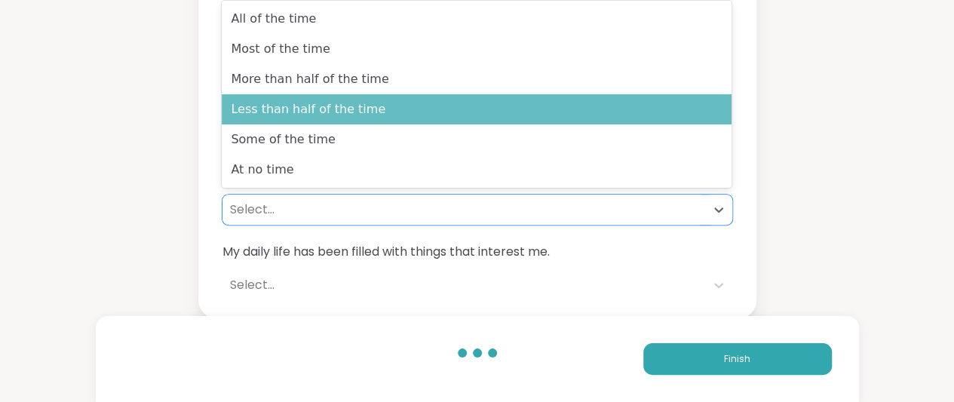
click at [397, 123] on div "Less than half of the time" at bounding box center [477, 109] width 510 height 30
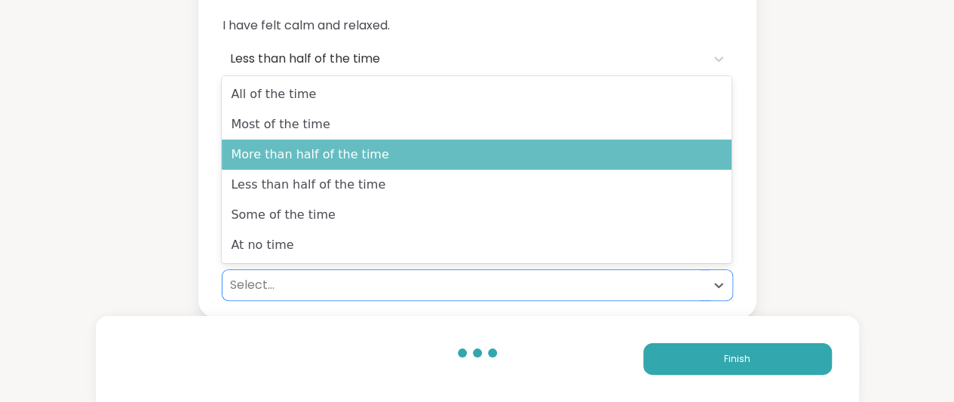
click at [462, 158] on div "More than half of the time" at bounding box center [477, 155] width 510 height 30
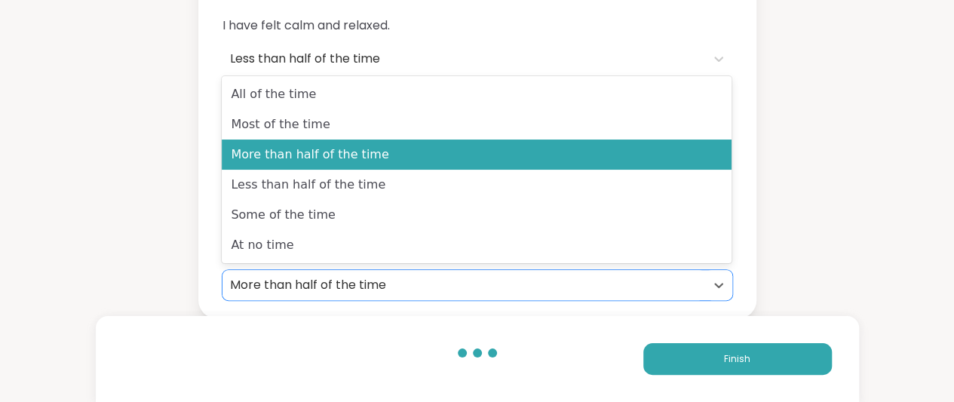
click at [699, 275] on div "More than half of the time" at bounding box center [464, 285] width 483 height 30
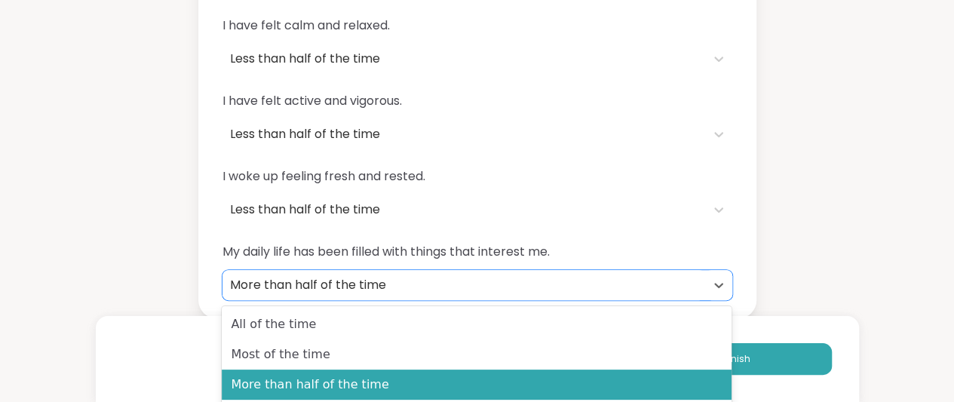
scroll to position [0, 0]
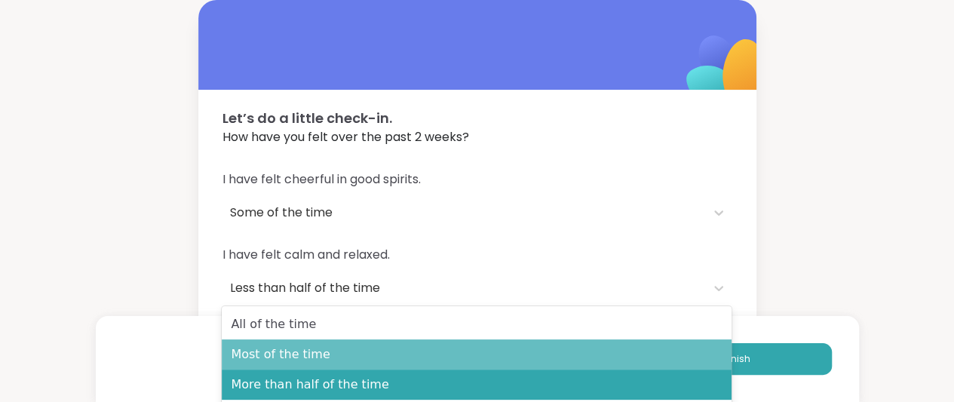
click at [626, 347] on div "Most of the time" at bounding box center [477, 354] width 510 height 30
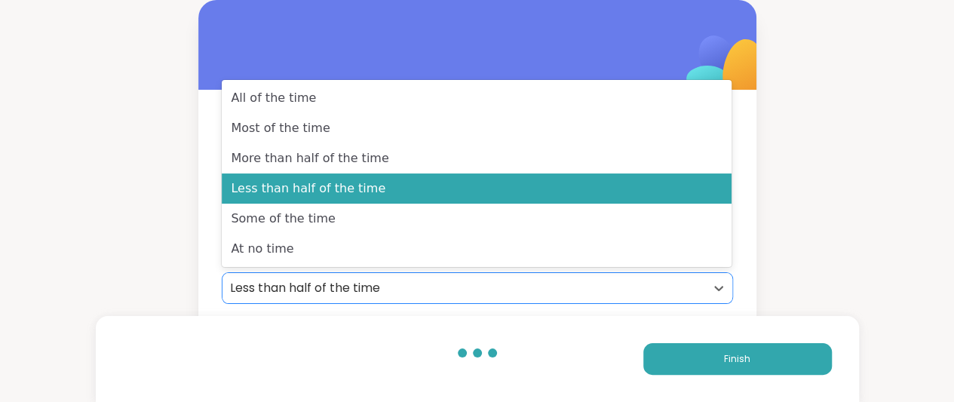
click at [772, 242] on div "Let’s do a little check-in. How have you felt over the past 2 weeks? I have fel…" at bounding box center [477, 274] width 954 height 548
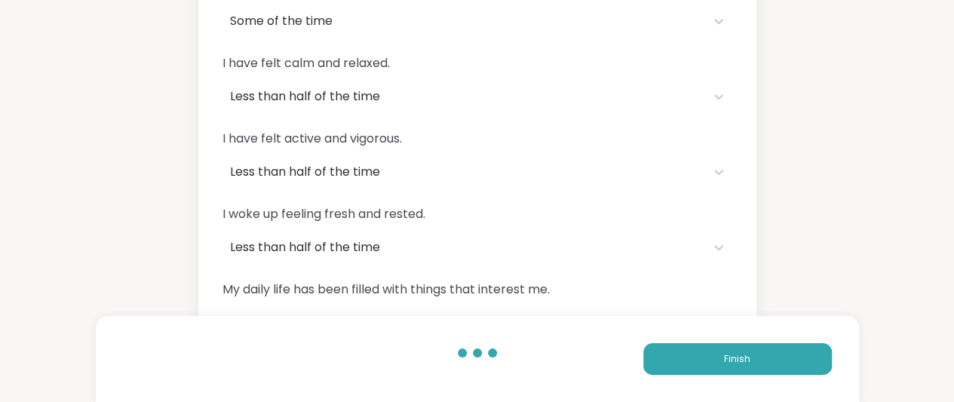
scroll to position [229, 0]
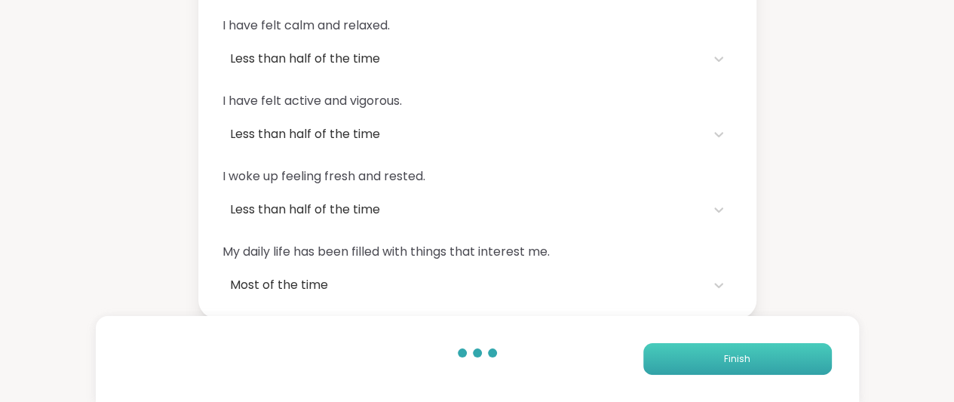
click at [783, 352] on button "Finish" at bounding box center [737, 359] width 189 height 32
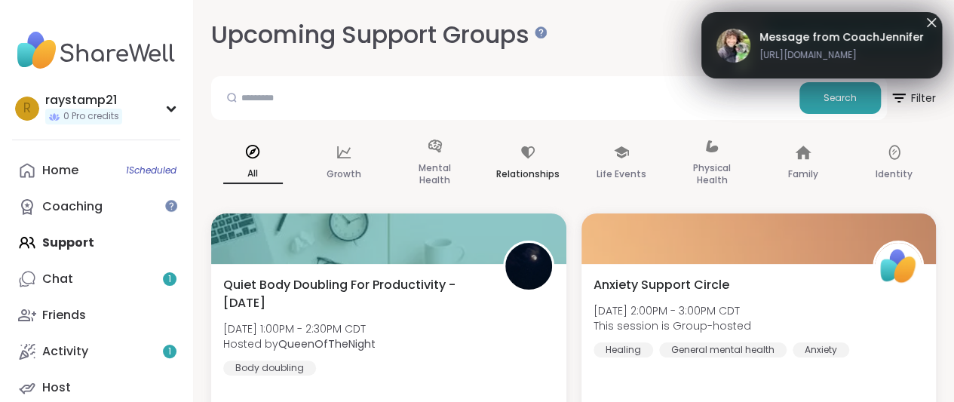
click at [502, 200] on div "Relationships" at bounding box center [528, 163] width 88 height 75
